Goal: Task Accomplishment & Management: Manage account settings

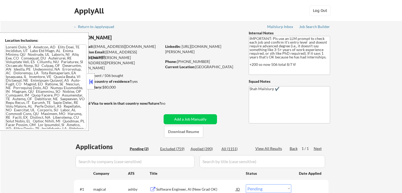
select select ""pending""
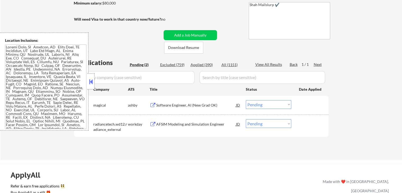
scroll to position [106, 0]
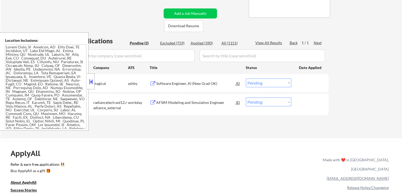
click at [162, 80] on div "Software Engineer, AI (New Grad OK)" at bounding box center [196, 83] width 80 height 10
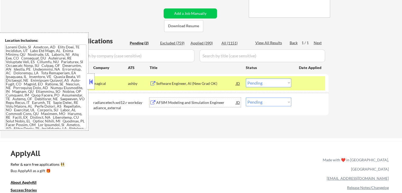
click at [158, 102] on div "AFSIM Modeling and Simulation Engineer" at bounding box center [196, 102] width 80 height 5
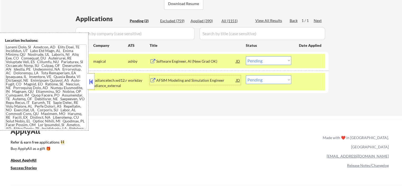
scroll to position [158, 0]
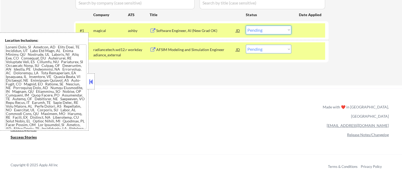
click at [262, 31] on select "Choose an option... Pending Applied Excluded (Questions) Excluded (Expired) Exc…" at bounding box center [268, 30] width 45 height 9
click at [246, 26] on select "Choose an option... Pending Applied Excluded (Questions) Excluded (Expired) Exc…" at bounding box center [268, 30] width 45 height 9
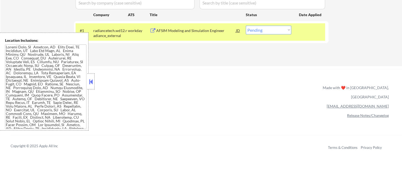
drag, startPoint x: 268, startPoint y: 28, endPoint x: 271, endPoint y: 34, distance: 5.9
click at [268, 29] on select "Choose an option... Pending Applied Excluded (Questions) Excluded (Expired) Exc…" at bounding box center [268, 30] width 45 height 9
select select ""excluded""
click at [246, 26] on select "Choose an option... Pending Applied Excluded (Questions) Excluded (Expired) Exc…" at bounding box center [268, 30] width 45 height 9
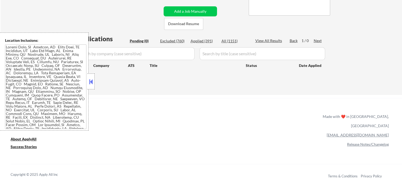
scroll to position [79, 0]
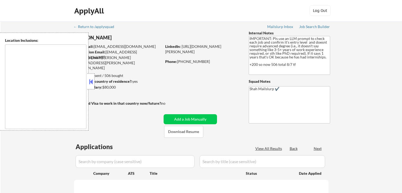
scroll to position [26, 0]
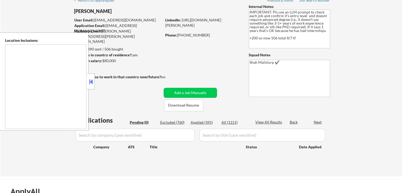
type textarea "[GEOGRAPHIC_DATA], [GEOGRAPHIC_DATA] [GEOGRAPHIC_DATA], [GEOGRAPHIC_DATA] [GEOG…"
